Goal: Use online tool/utility: Utilize a website feature to perform a specific function

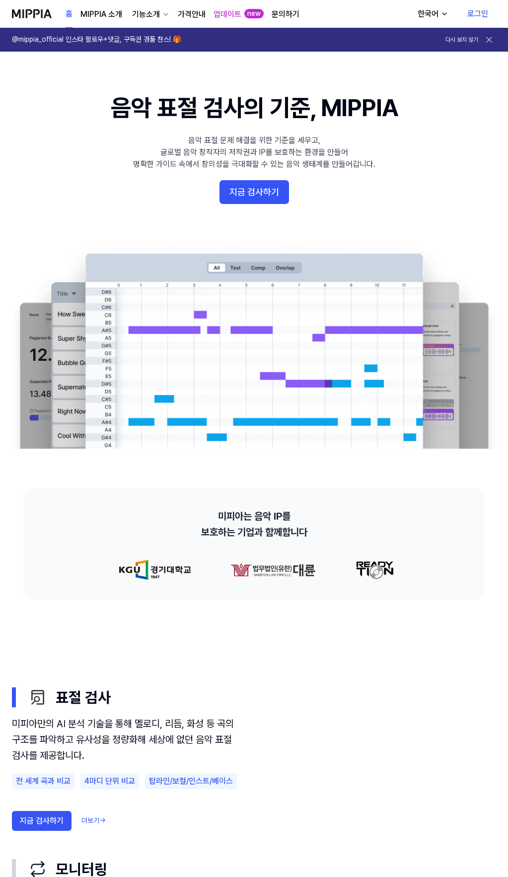
click at [477, 11] on link "로그인" at bounding box center [477, 14] width 37 height 28
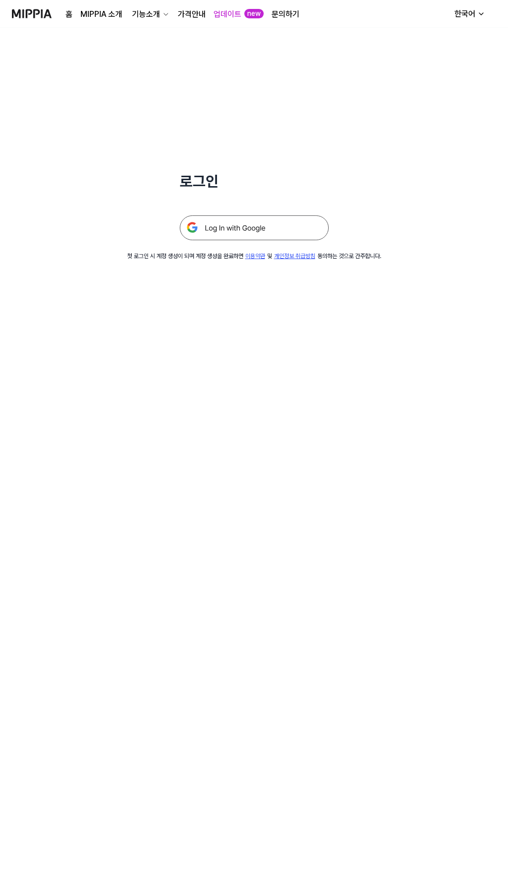
click at [249, 221] on img at bounding box center [254, 227] width 149 height 25
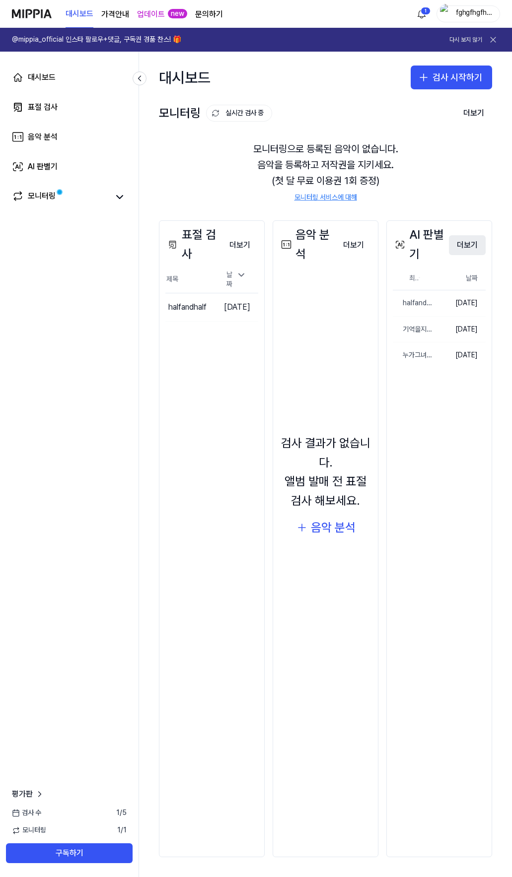
click at [468, 243] on button "더보기" at bounding box center [467, 245] width 37 height 20
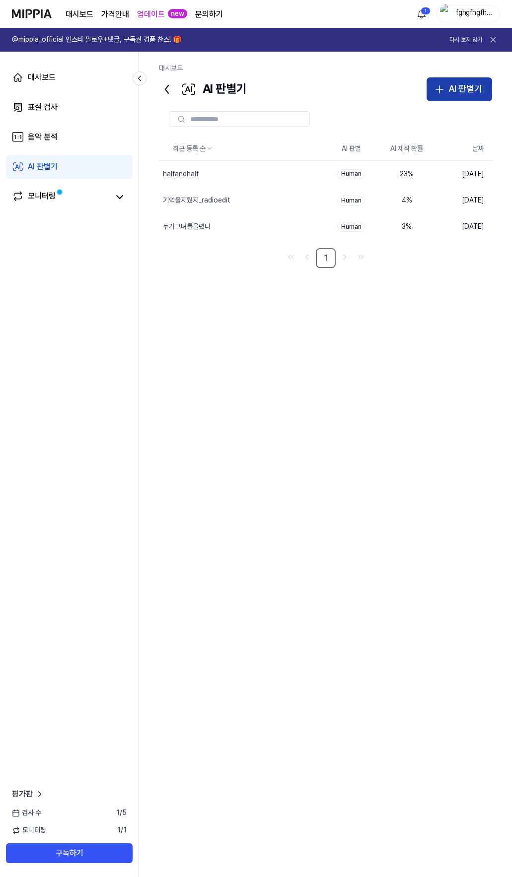
click at [476, 84] on div "AI 판별기" at bounding box center [465, 89] width 34 height 14
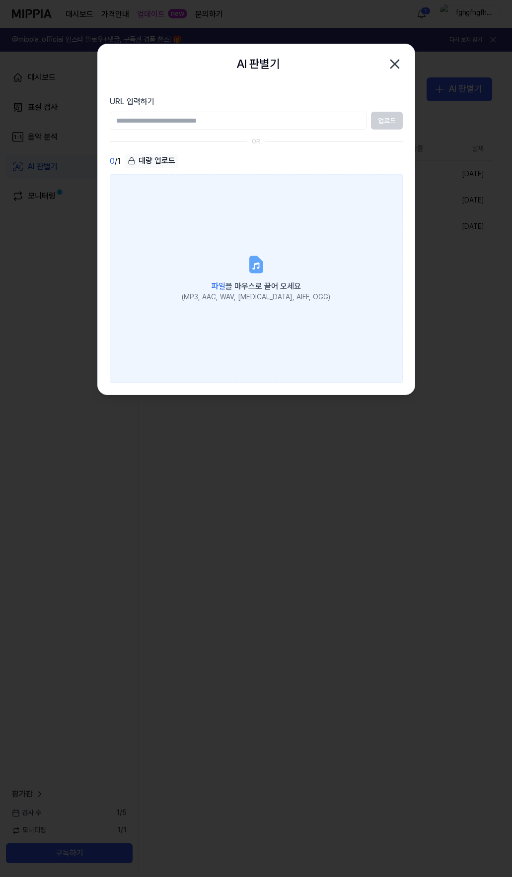
click at [250, 256] on icon at bounding box center [256, 265] width 20 height 20
click at [0, 0] on input "파일 을 마우스로 끌어 오세요 (MP3, AAC, WAV, [MEDICAL_DATA], AIFF, OGG)" at bounding box center [0, 0] width 0 height 0
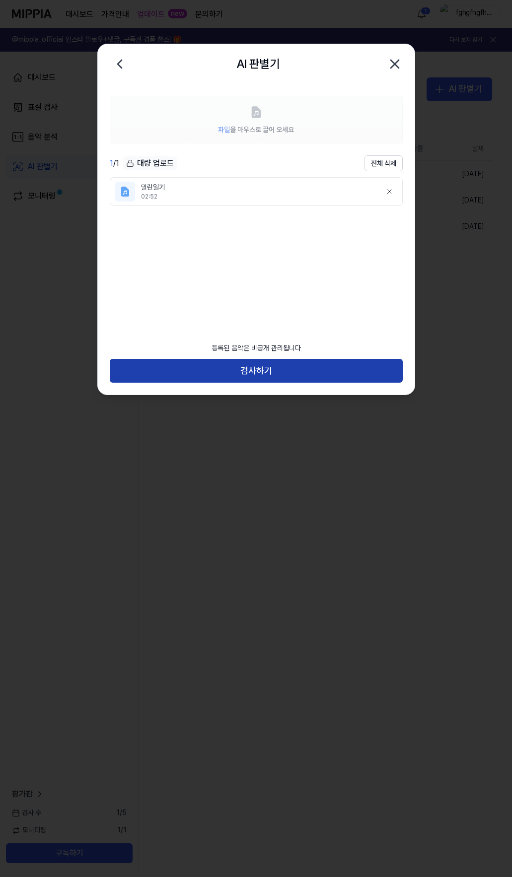
click at [265, 370] on button "검사하기" at bounding box center [256, 371] width 293 height 24
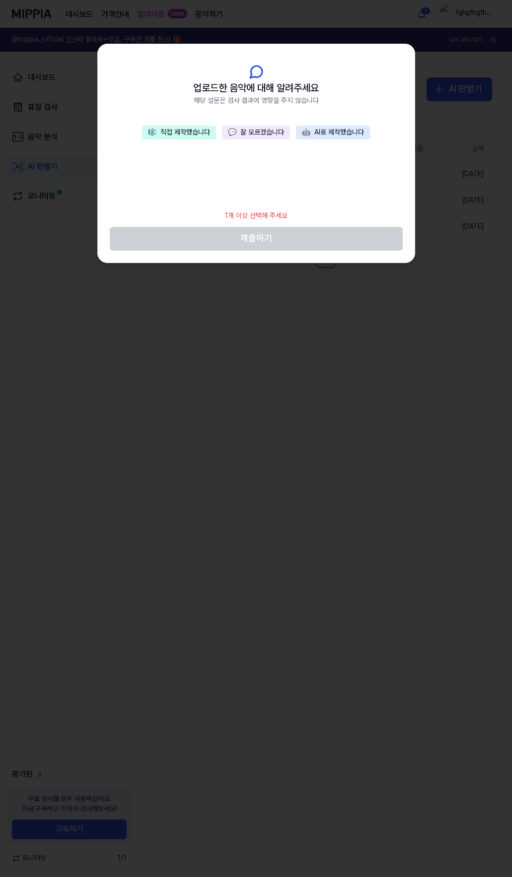
click at [262, 135] on button "💬 잘 모르겠습니다" at bounding box center [256, 133] width 68 height 14
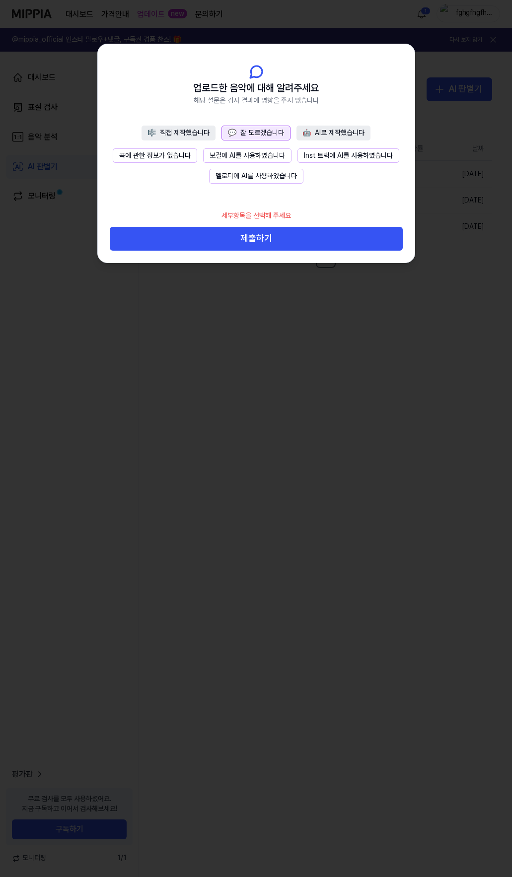
click at [157, 153] on button "곡에 관한 정보가 없습니다" at bounding box center [155, 155] width 84 height 15
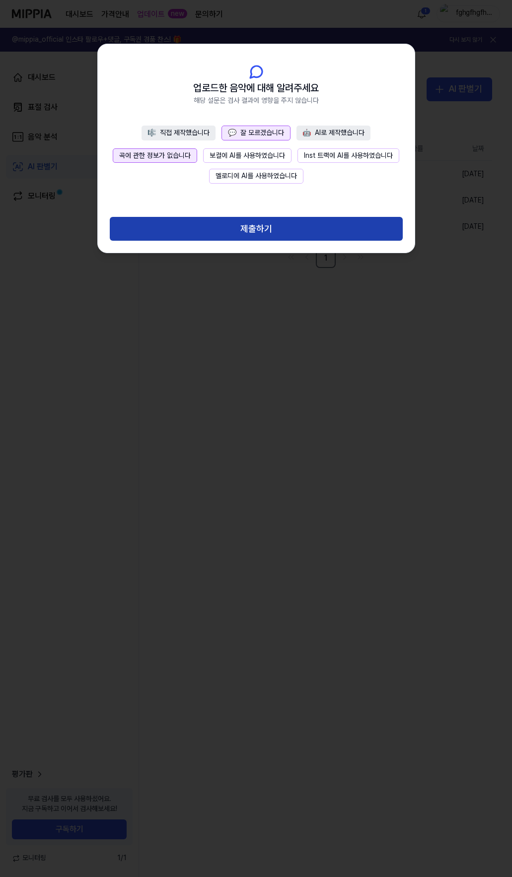
click at [248, 235] on button "제출하기" at bounding box center [256, 229] width 293 height 24
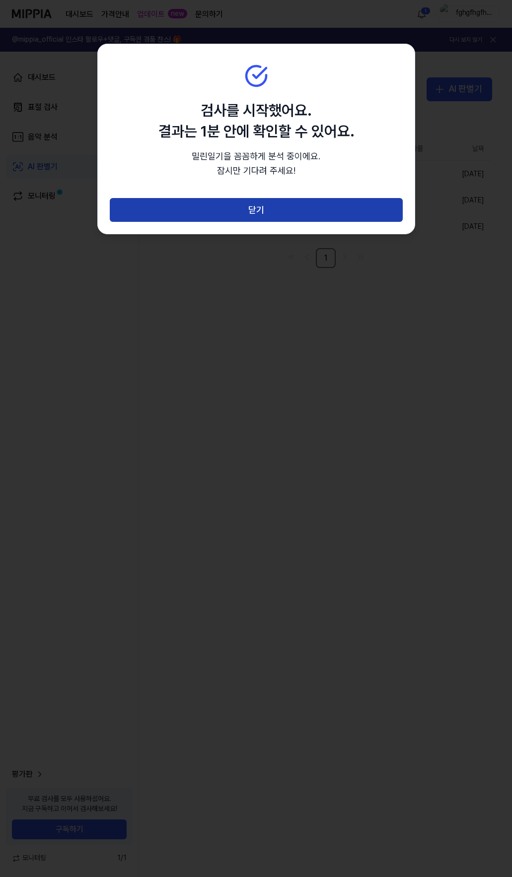
click at [277, 214] on button "닫기" at bounding box center [256, 210] width 293 height 24
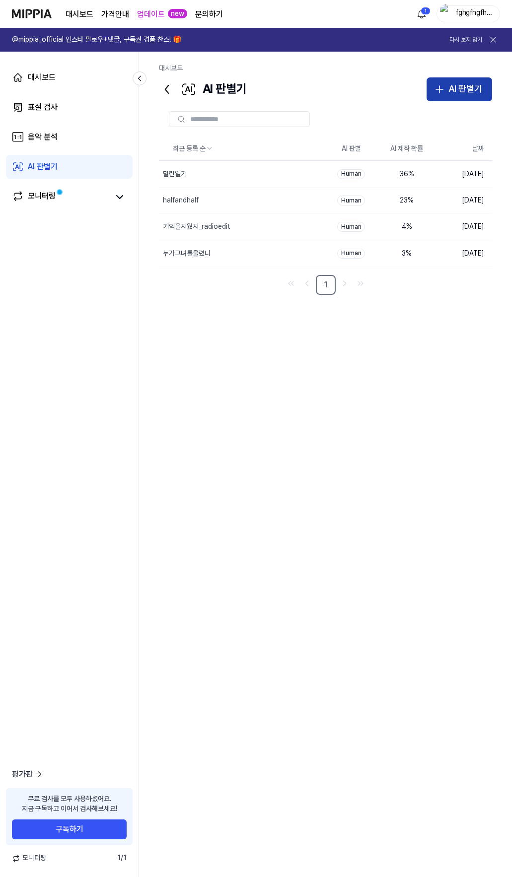
click at [454, 82] on div "AI 판별기" at bounding box center [465, 89] width 34 height 14
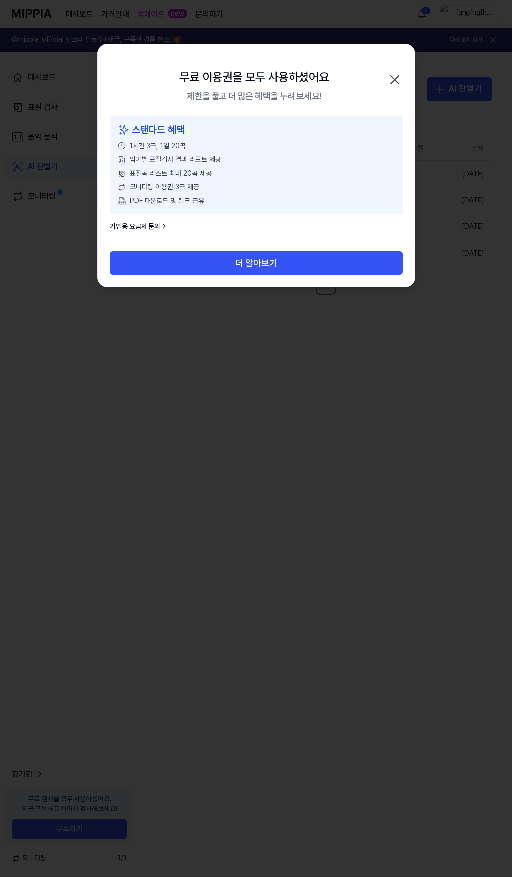
click at [152, 226] on link "기업용 요금제 문의" at bounding box center [139, 227] width 59 height 10
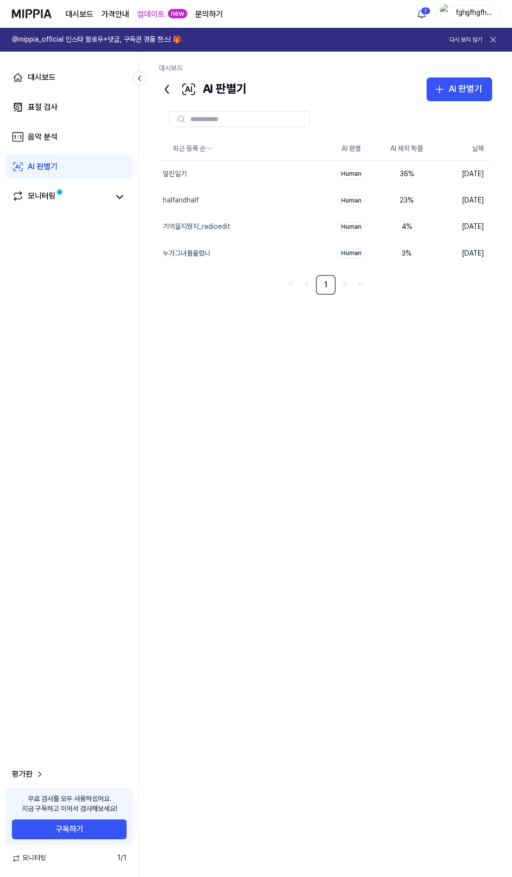
click at [117, 13] on page\) "가격안내" at bounding box center [115, 14] width 28 height 12
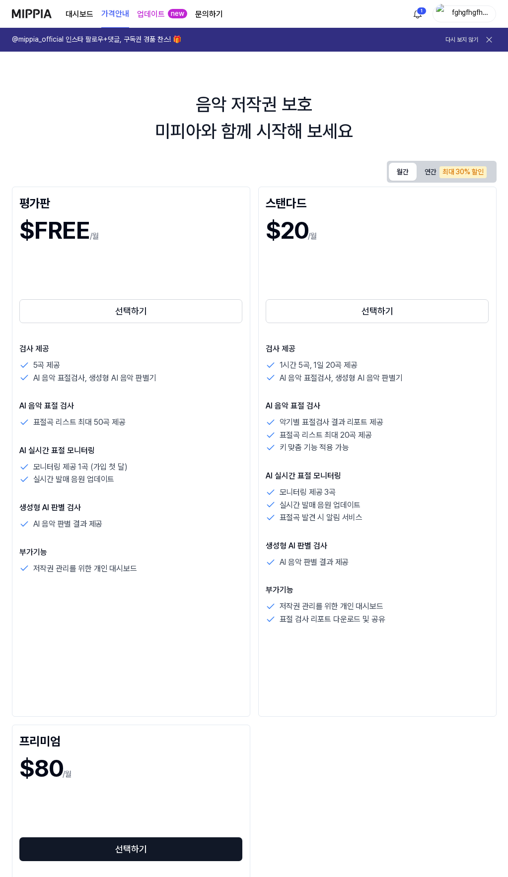
click at [404, 171] on button "월간" at bounding box center [403, 172] width 28 height 18
click at [430, 170] on button "연간 최대 30% 할인" at bounding box center [455, 171] width 77 height 17
click at [402, 171] on button "월간" at bounding box center [403, 171] width 28 height 15
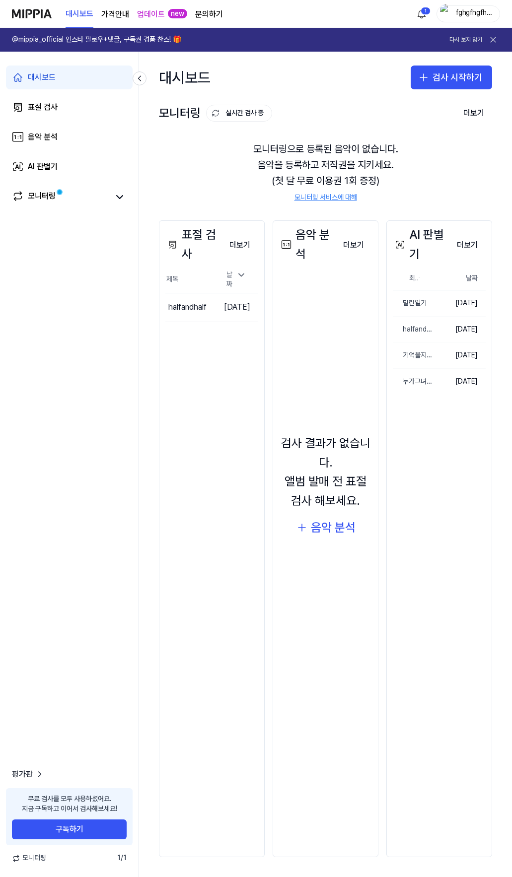
click at [114, 17] on page\) "가격안내" at bounding box center [115, 14] width 28 height 12
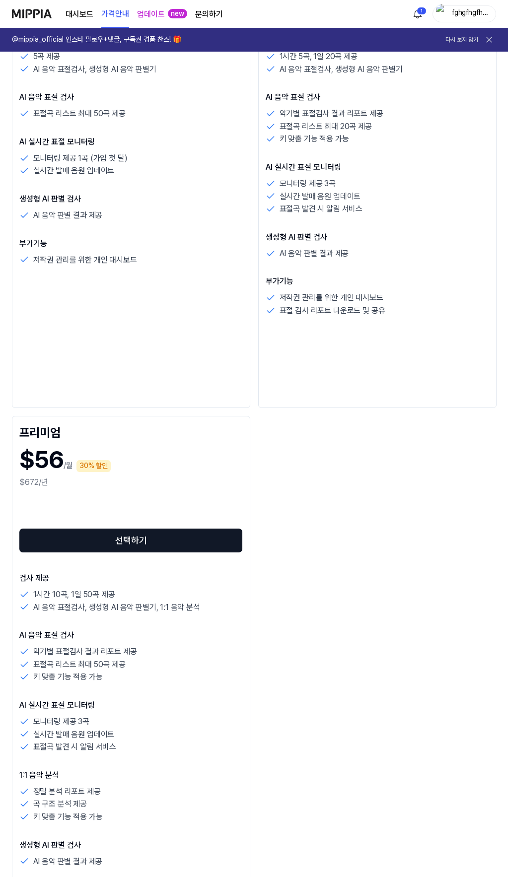
scroll to position [397, 0]
